Goal: Book appointment/travel/reservation

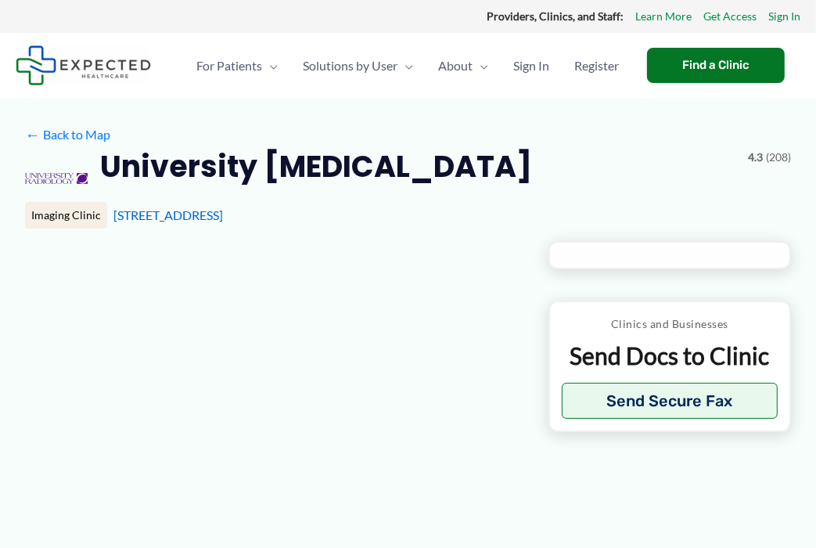
type input "**********"
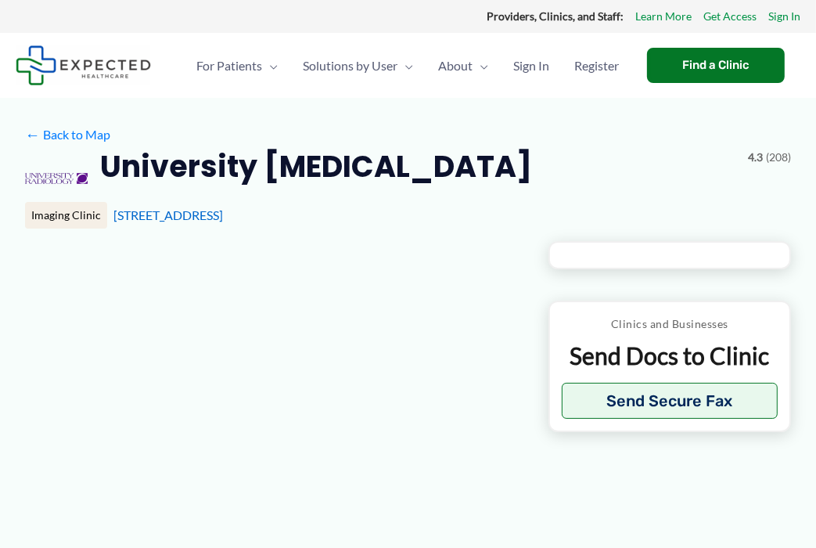
type input "**********"
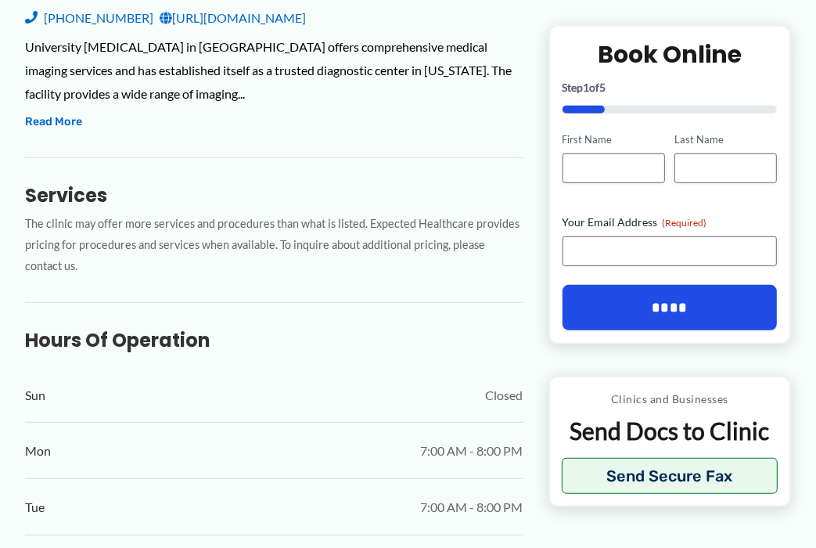
scroll to position [371, 0]
